Goal: Task Accomplishment & Management: Manage account settings

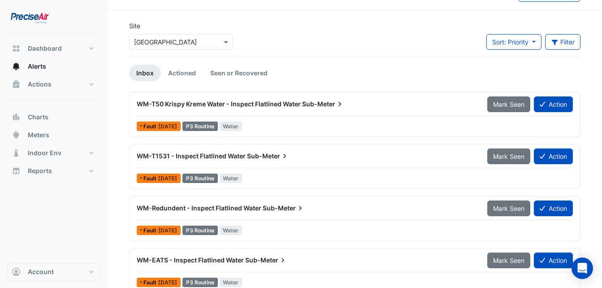
scroll to position [34, 0]
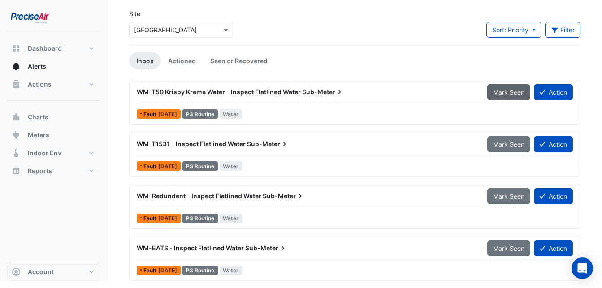
click at [493, 90] on span "Mark Seen" at bounding box center [508, 92] width 31 height 8
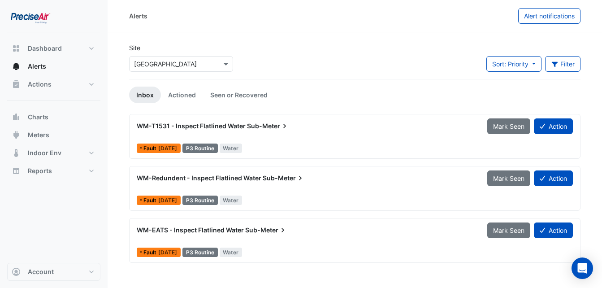
scroll to position [0, 0]
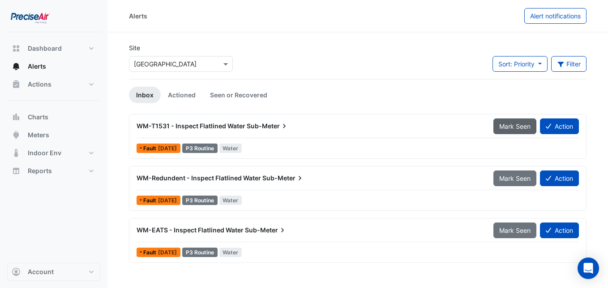
click at [509, 128] on span "Mark Seen" at bounding box center [515, 126] width 31 height 8
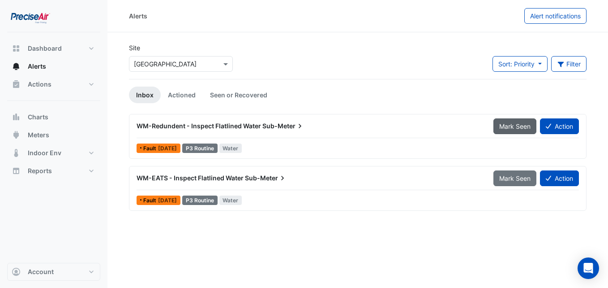
click at [515, 130] on button "Mark Seen" at bounding box center [515, 126] width 43 height 16
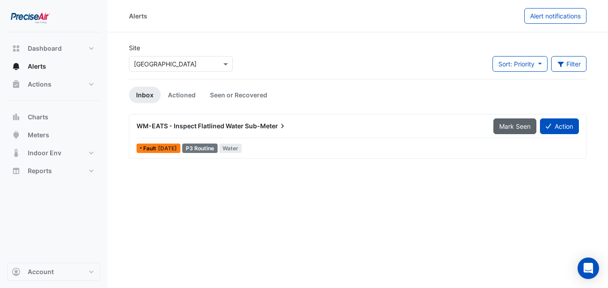
click at [513, 123] on span "Mark Seen" at bounding box center [515, 126] width 31 height 8
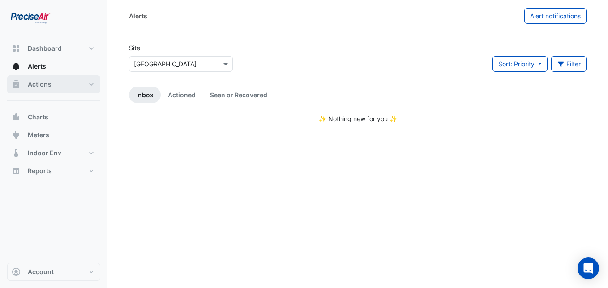
click at [50, 85] on span "Actions" at bounding box center [40, 84] width 24 height 9
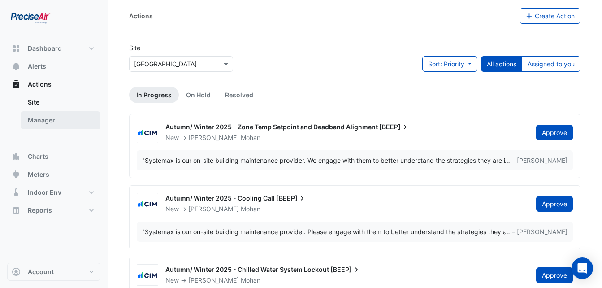
click at [47, 121] on link "Manager" at bounding box center [61, 120] width 80 height 18
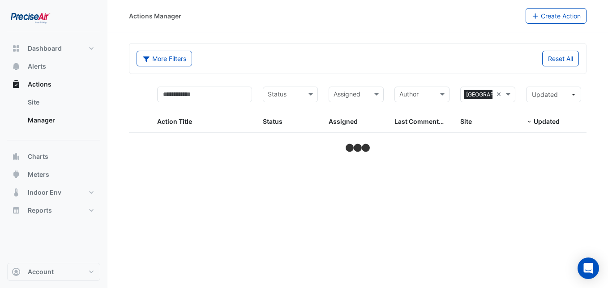
select select "**"
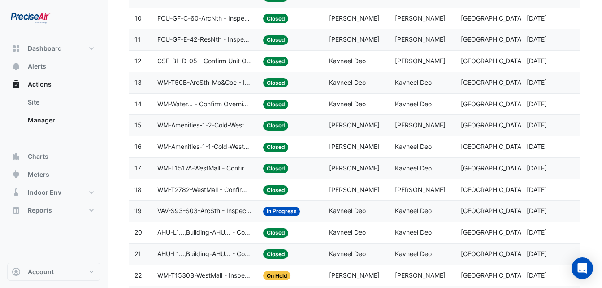
scroll to position [314, 0]
